Goal: Transaction & Acquisition: Book appointment/travel/reservation

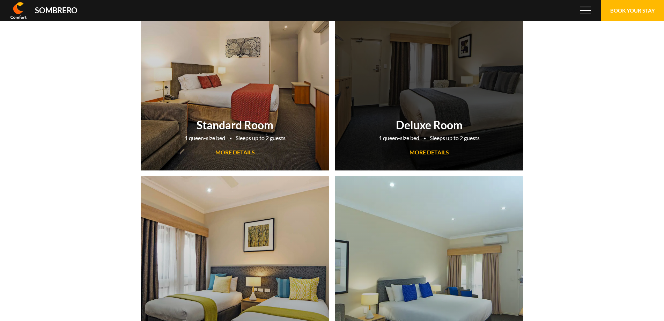
scroll to position [46631, 0]
click at [430, 151] on span "MORE DETAILS" at bounding box center [428, 152] width 39 height 7
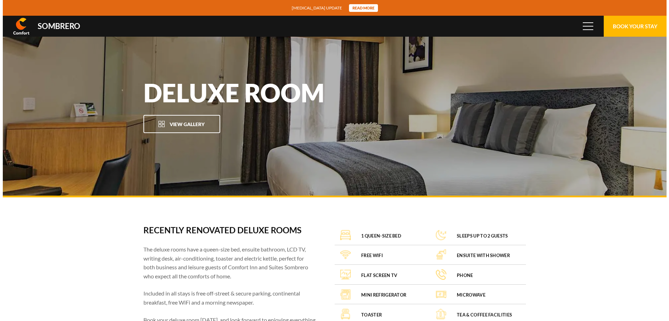
scroll to position [46631, 0]
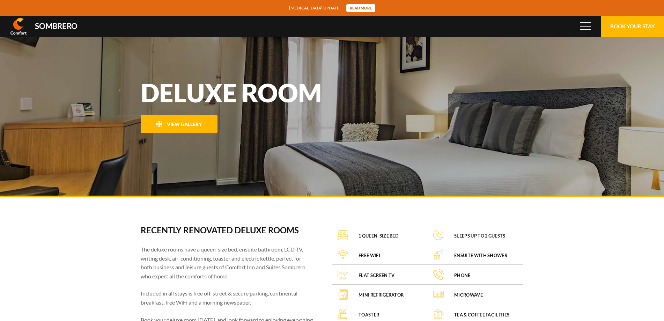
click at [169, 124] on span "View Gallery" at bounding box center [184, 124] width 35 height 6
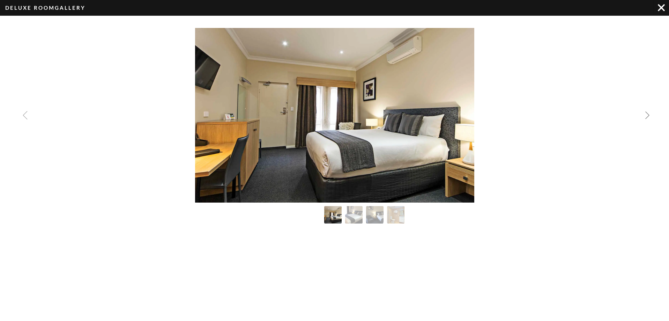
click at [644, 114] on img "Next slide" at bounding box center [647, 115] width 8 height 8
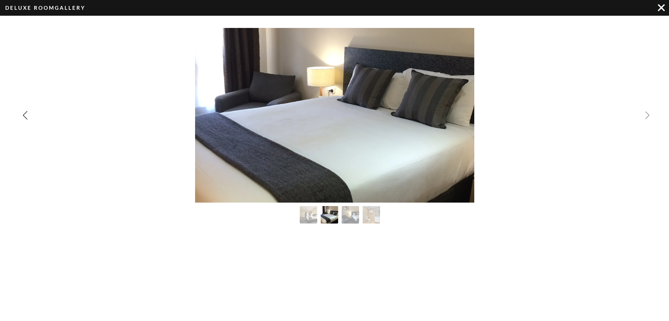
click at [644, 114] on img "Next slide" at bounding box center [647, 115] width 8 height 8
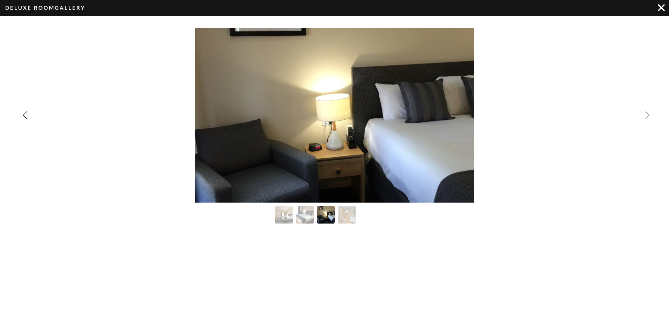
click at [644, 114] on img "Next slide" at bounding box center [647, 115] width 8 height 8
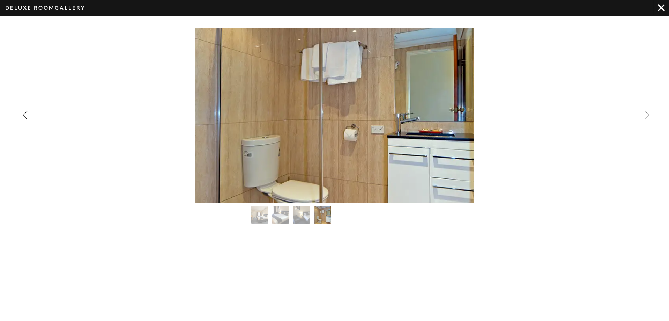
click at [644, 114] on div "Image Gallery" at bounding box center [334, 115] width 669 height 175
click at [662, 6] on img "Image Gallery" at bounding box center [661, 7] width 7 height 7
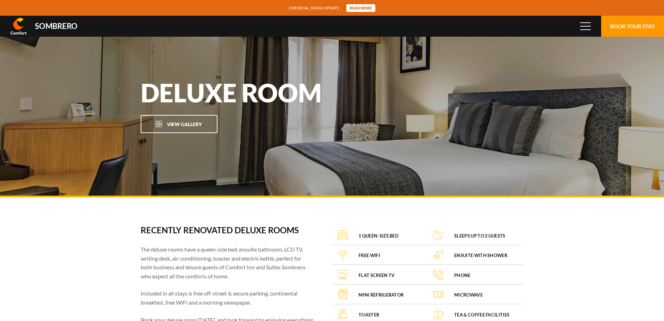
click at [624, 26] on button "Book Your Stay" at bounding box center [632, 26] width 63 height 21
